Goal: Check status: Check status

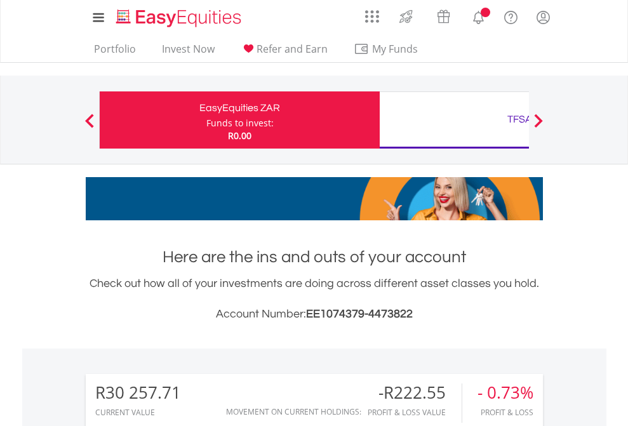
scroll to position [122, 199]
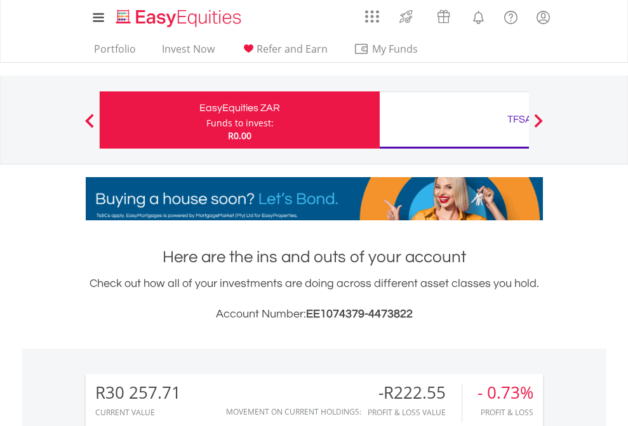
click at [206, 120] on div "Funds to invest:" at bounding box center [239, 123] width 67 height 13
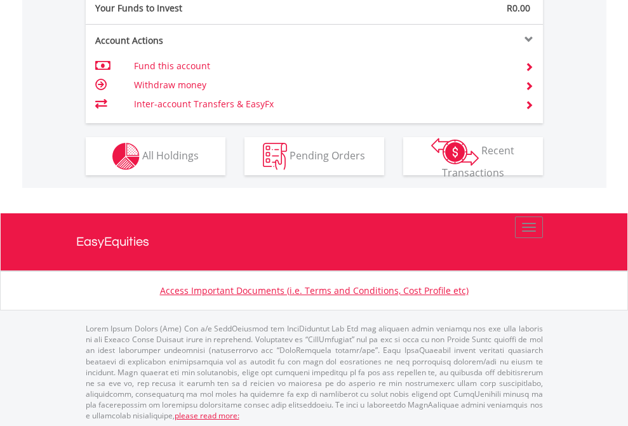
scroll to position [1268, 0]
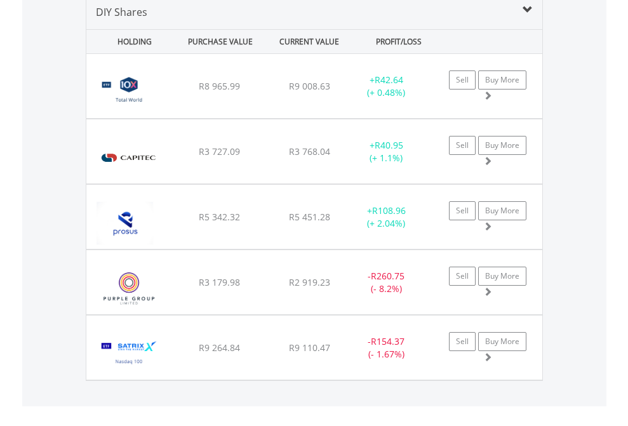
scroll to position [1228, 0]
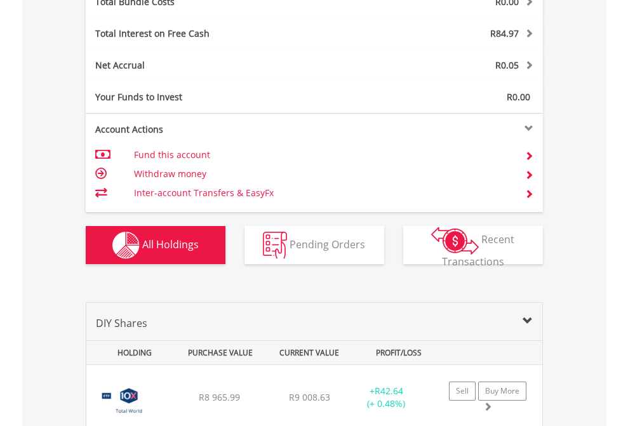
scroll to position [122, 199]
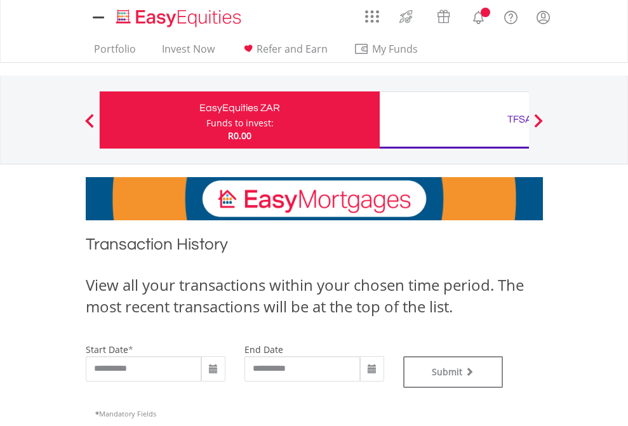
type input "**********"
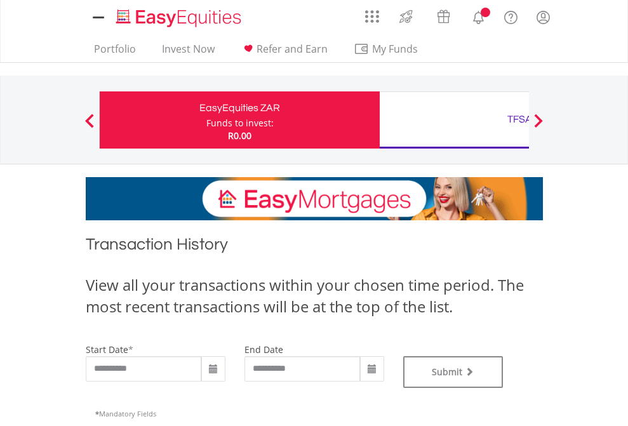
type input "**********"
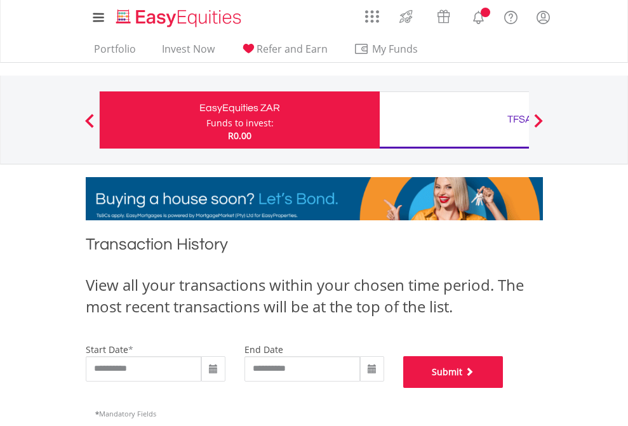
click at [504, 388] on button "Submit" at bounding box center [453, 372] width 100 height 32
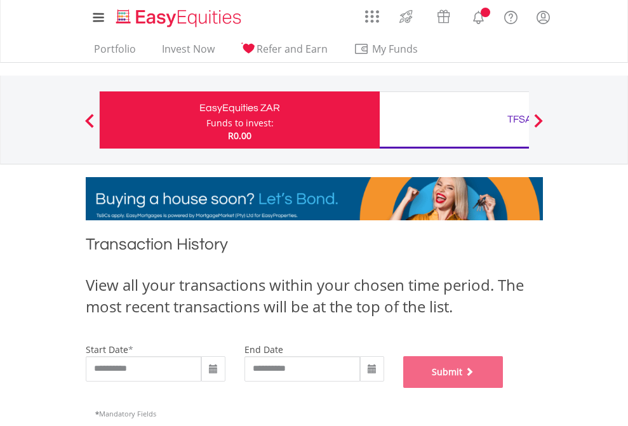
scroll to position [515, 0]
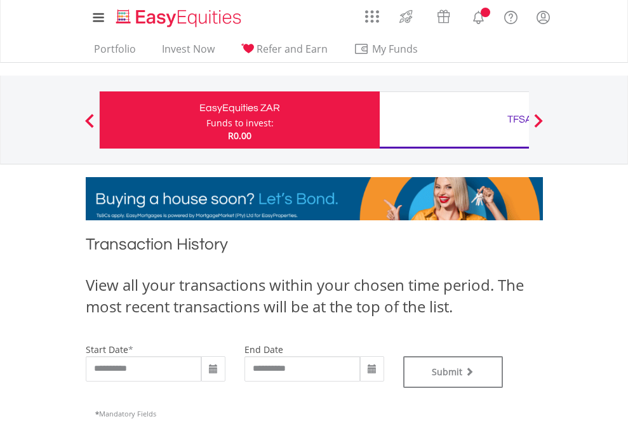
click at [454, 120] on div "TFSA" at bounding box center [519, 120] width 265 height 18
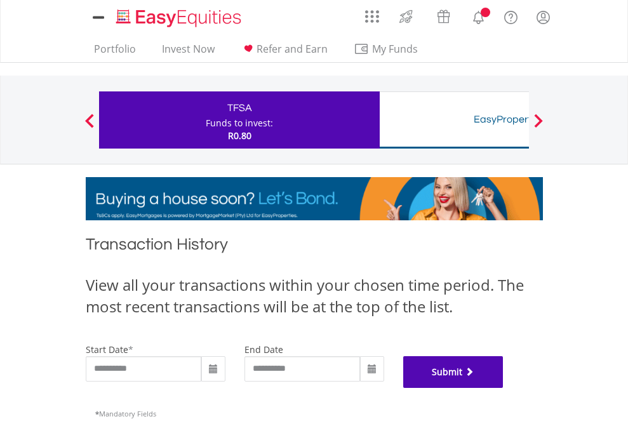
click at [504, 388] on button "Submit" at bounding box center [453, 372] width 100 height 32
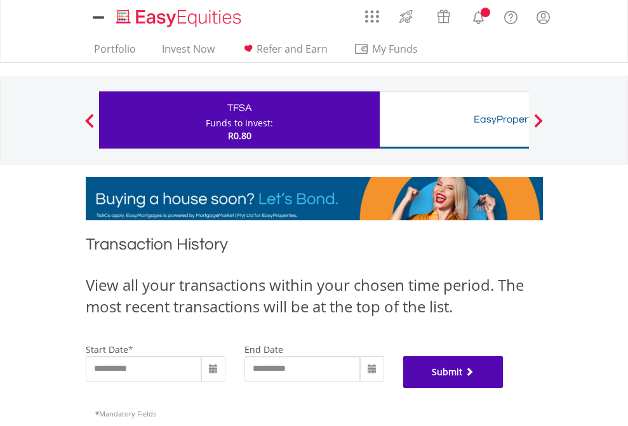
scroll to position [515, 0]
